Goal: Information Seeking & Learning: Learn about a topic

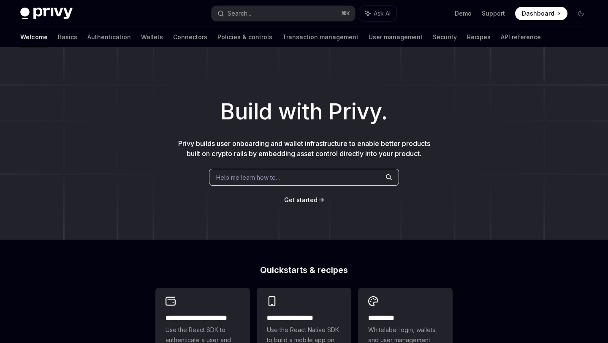
click at [356, 47] on div "Build with Privy. Privy builds user onboarding and wallet infrastructure to ena…" at bounding box center [304, 143] width 608 height 193
click at [369, 43] on link "User management" at bounding box center [396, 37] width 54 height 20
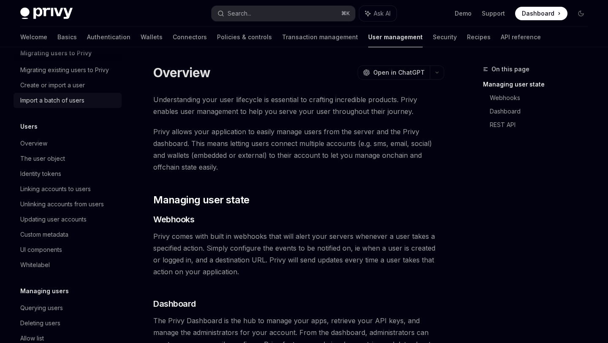
scroll to position [40, 0]
click at [76, 100] on div "Import a batch of users" at bounding box center [52, 102] width 64 height 10
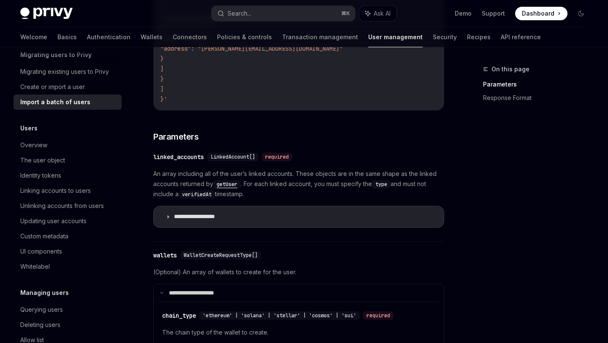
scroll to position [593, 0]
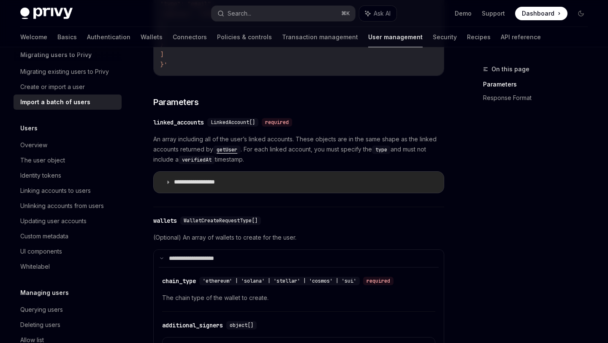
click at [166, 183] on icon at bounding box center [168, 182] width 5 height 5
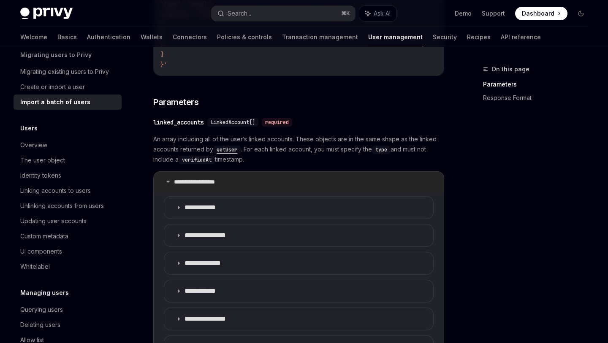
click at [174, 185] on p "**********" at bounding box center [204, 183] width 60 height 8
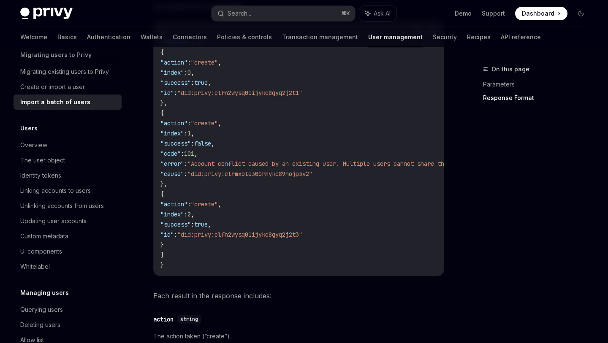
scroll to position [1292, 0]
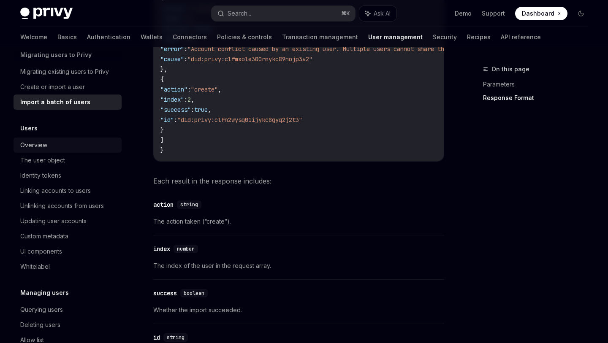
click at [60, 146] on div "Overview" at bounding box center [68, 145] width 96 height 10
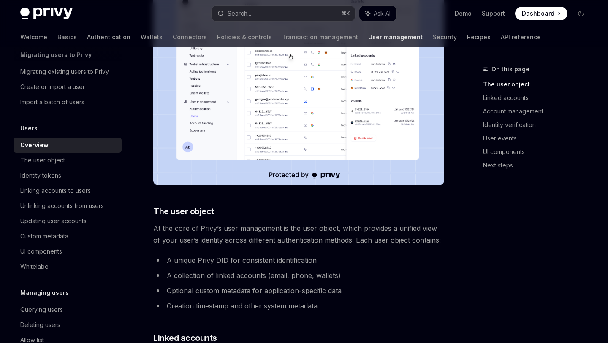
scroll to position [190, 0]
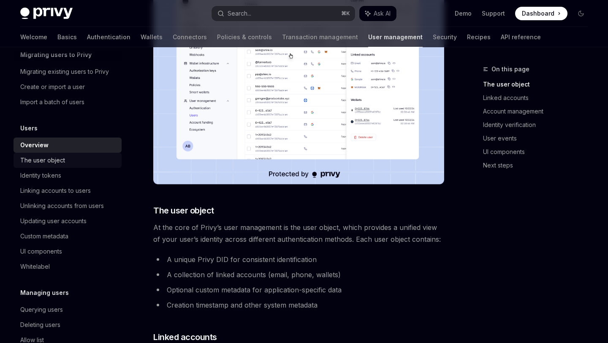
click at [83, 156] on div "The user object" at bounding box center [68, 160] width 96 height 10
type textarea "*"
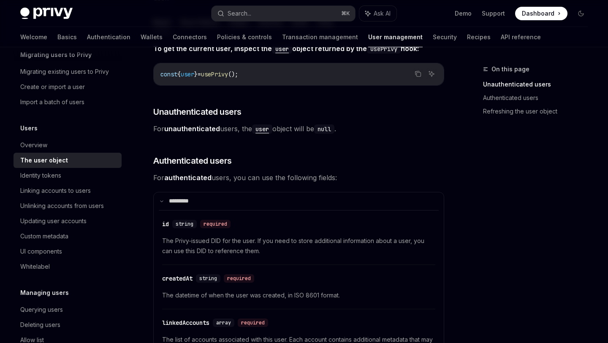
scroll to position [126, 0]
click at [301, 243] on span "The Privy-issued DID for the user. If you need to store additional information …" at bounding box center [298, 246] width 273 height 20
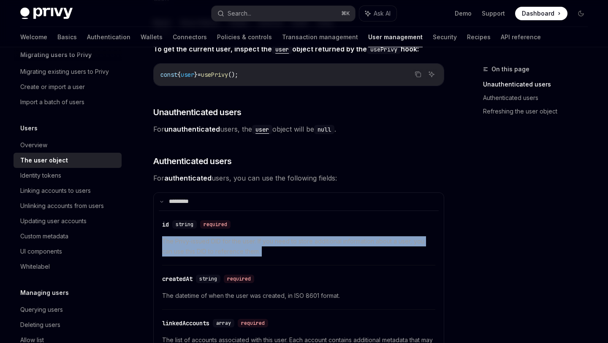
click at [301, 243] on span "The Privy-issued DID for the user. If you need to store additional information …" at bounding box center [298, 246] width 273 height 20
click at [306, 221] on div "​ id string required The Privy-issued DID for the user. If you need to store ad…" at bounding box center [298, 240] width 273 height 50
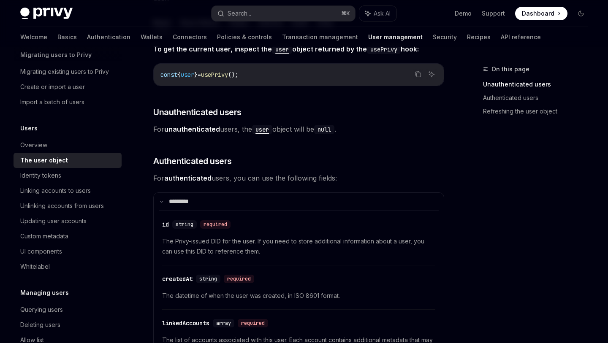
click at [301, 291] on span "The datetime of when the user was created, in ISO 8601 format." at bounding box center [298, 296] width 273 height 10
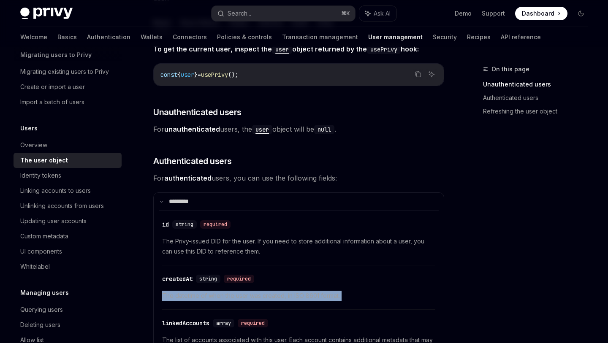
click at [301, 291] on span "The datetime of when the user was created, in ISO 8601 format." at bounding box center [298, 296] width 273 height 10
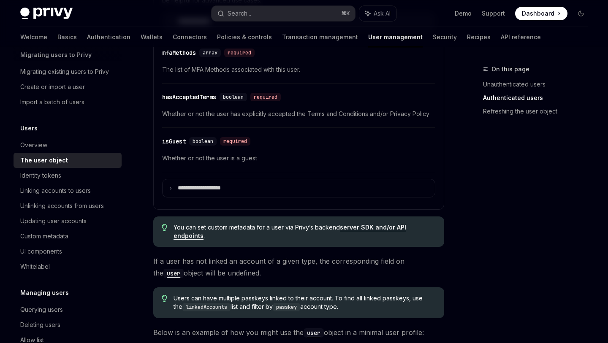
scroll to position [438, 0]
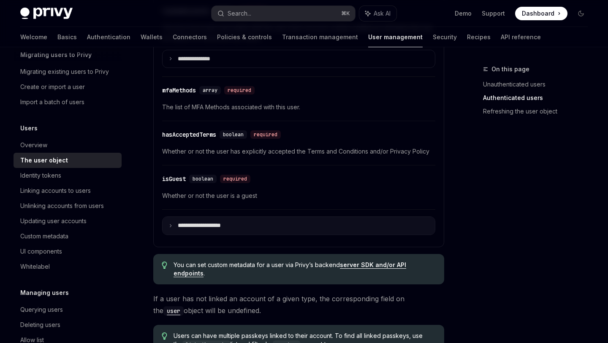
click at [266, 219] on summary "**********" at bounding box center [299, 226] width 272 height 18
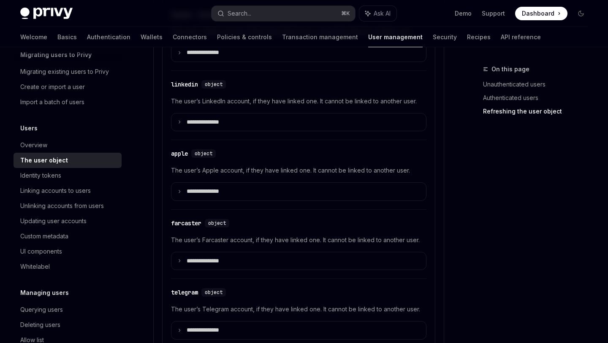
scroll to position [1236, 0]
